Goal: Information Seeking & Learning: Check status

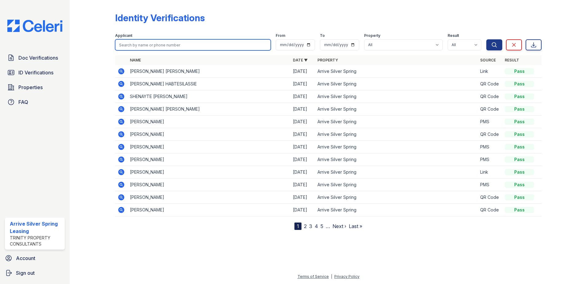
click at [160, 48] on input "search" at bounding box center [193, 44] width 156 height 11
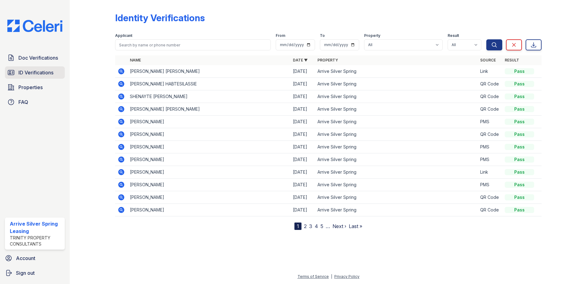
click at [35, 70] on span "ID Verifications" at bounding box center [35, 72] width 35 height 7
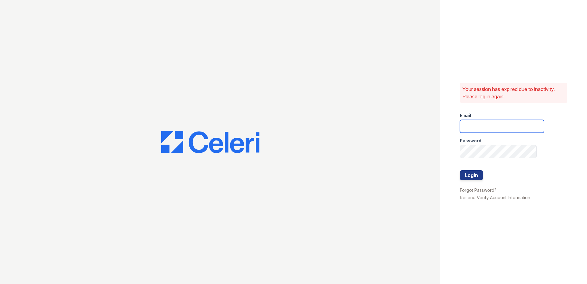
type input "arrivesilverspring@trinity-pm.com"
click at [473, 173] on button "Login" at bounding box center [471, 175] width 23 height 10
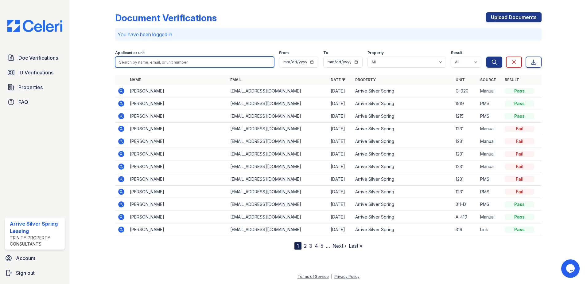
click at [145, 64] on input "search" at bounding box center [194, 62] width 159 height 11
type input "r"
type input "[PERSON_NAME]"
click at [486, 57] on button "Search" at bounding box center [494, 62] width 16 height 11
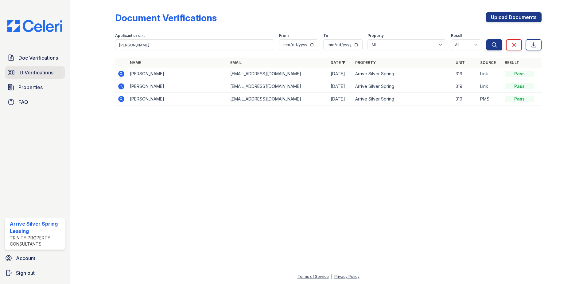
click at [40, 69] on span "ID Verifications" at bounding box center [35, 72] width 35 height 7
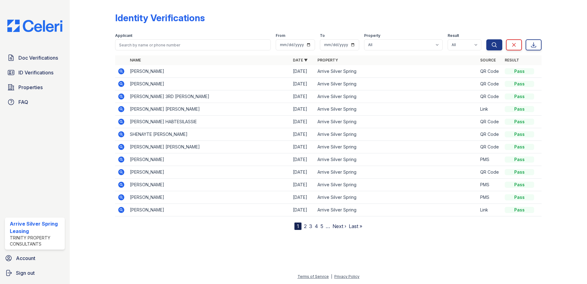
click at [156, 53] on div at bounding box center [328, 54] width 427 height 2
click at [157, 49] on input "search" at bounding box center [193, 44] width 156 height 11
type input "[PERSON_NAME]"
click at [486, 39] on button "Search" at bounding box center [494, 44] width 16 height 11
